Goal: Task Accomplishment & Management: Manage account settings

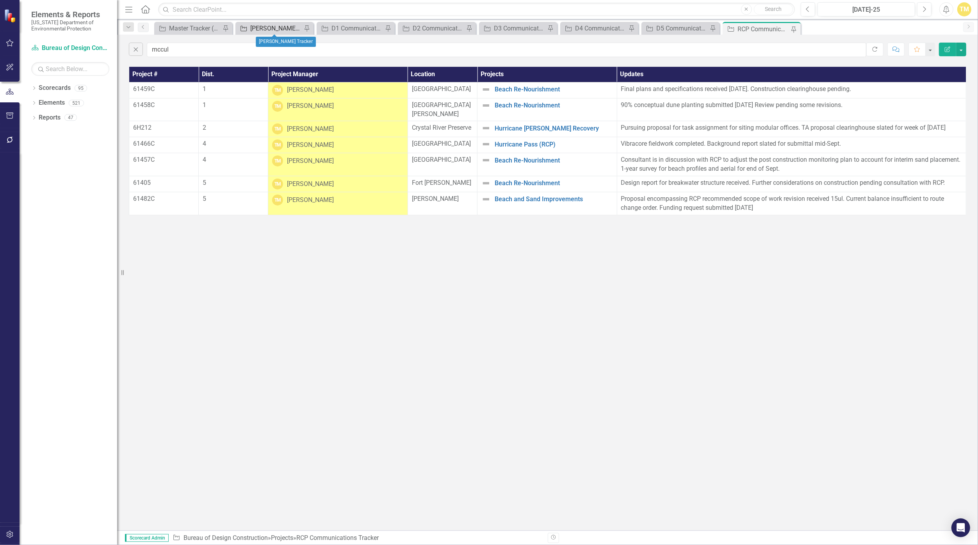
click at [282, 25] on div "[PERSON_NAME] Tracker" at bounding box center [276, 28] width 52 height 10
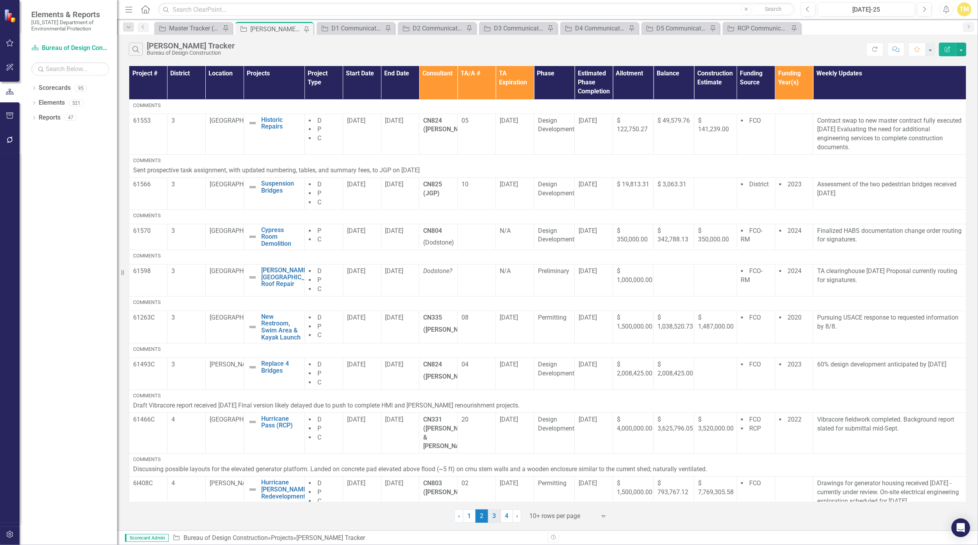
click at [478, 516] on link "3" at bounding box center [494, 515] width 12 height 13
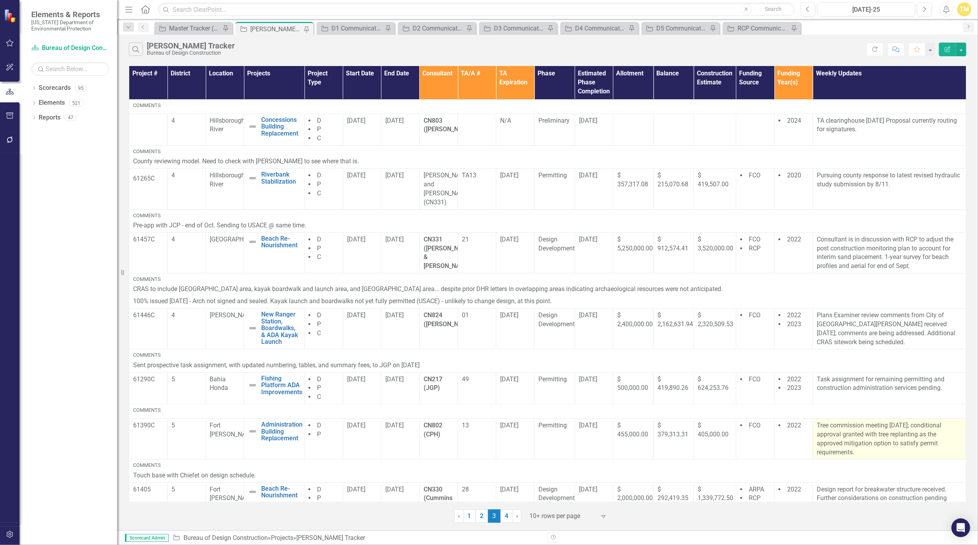
click at [478, 432] on p "Tree commission meeting [DATE]; conditional approval granted with tree replanti…" at bounding box center [889, 439] width 145 height 36
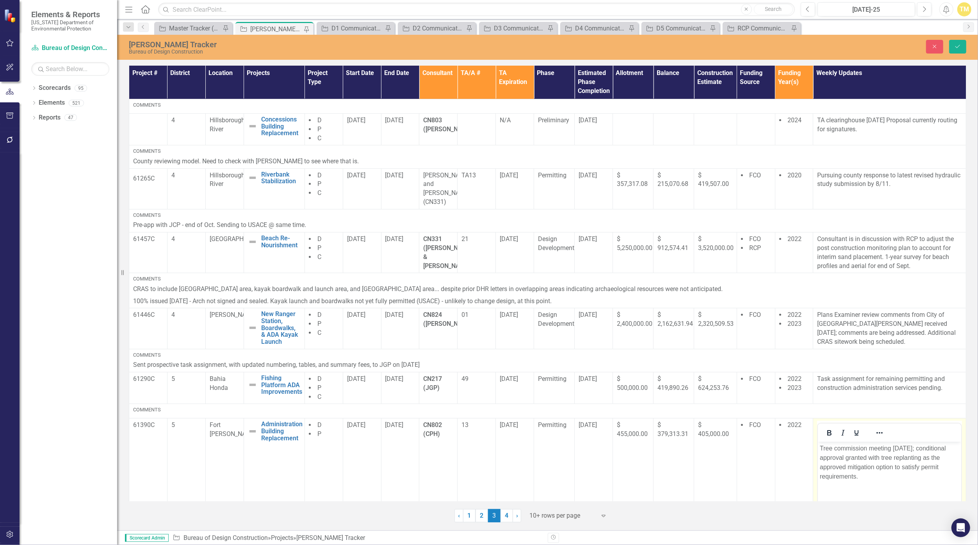
drag, startPoint x: 1666, startPoint y: 874, endPoint x: 885, endPoint y: 447, distance: 890.1
click at [478, 446] on p "Tree commission meeting [DATE]; conditional approval granted with tree replanti…" at bounding box center [889, 462] width 139 height 37
drag, startPoint x: 868, startPoint y: 448, endPoint x: 807, endPoint y: 448, distance: 60.2
click at [478, 448] on html "Tree commission meeting [DATE]; conditional approval granted with tree replanti…" at bounding box center [889, 500] width 143 height 117
click at [478, 46] on icon "submit" at bounding box center [958, 46] width 5 height 3
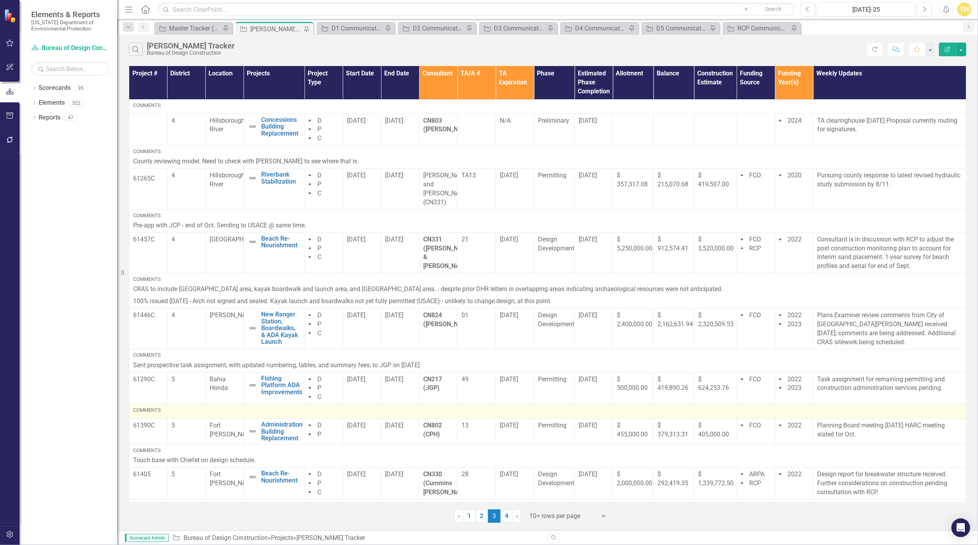
click at [314, 407] on div "Comments" at bounding box center [547, 410] width 829 height 7
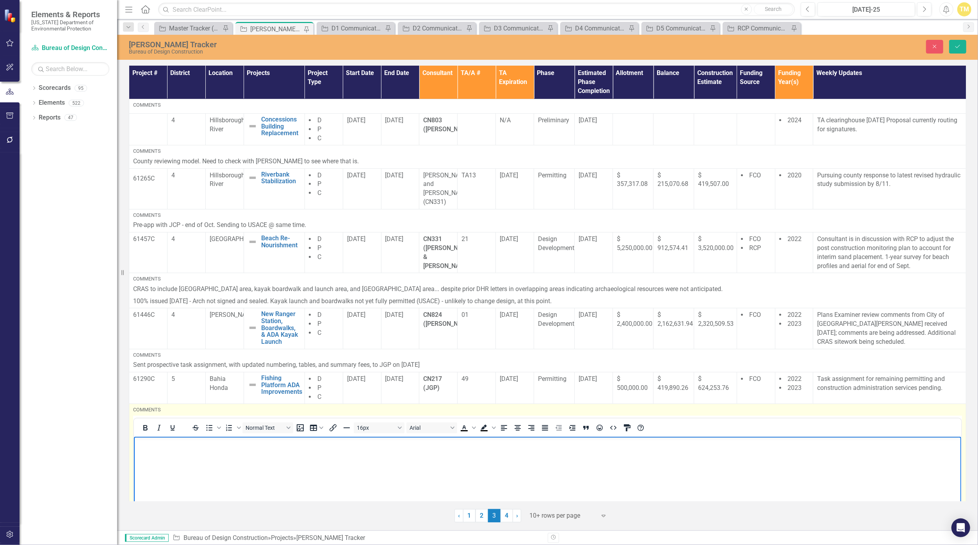
click at [324, 469] on body "Rich Text Area. Press ALT-0 for help." at bounding box center [548, 494] width 828 height 117
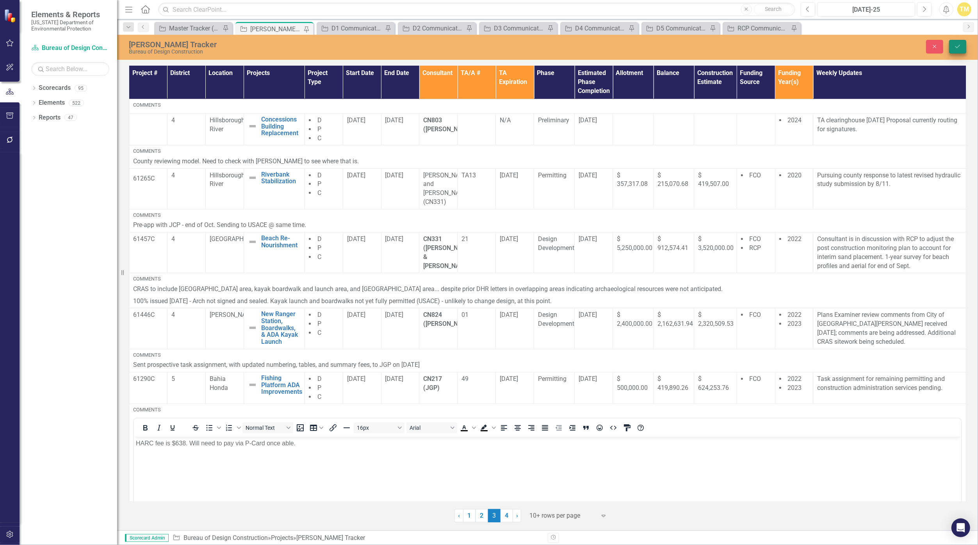
click at [478, 47] on button "Save" at bounding box center [958, 47] width 17 height 14
